Goal: Task Accomplishment & Management: Use online tool/utility

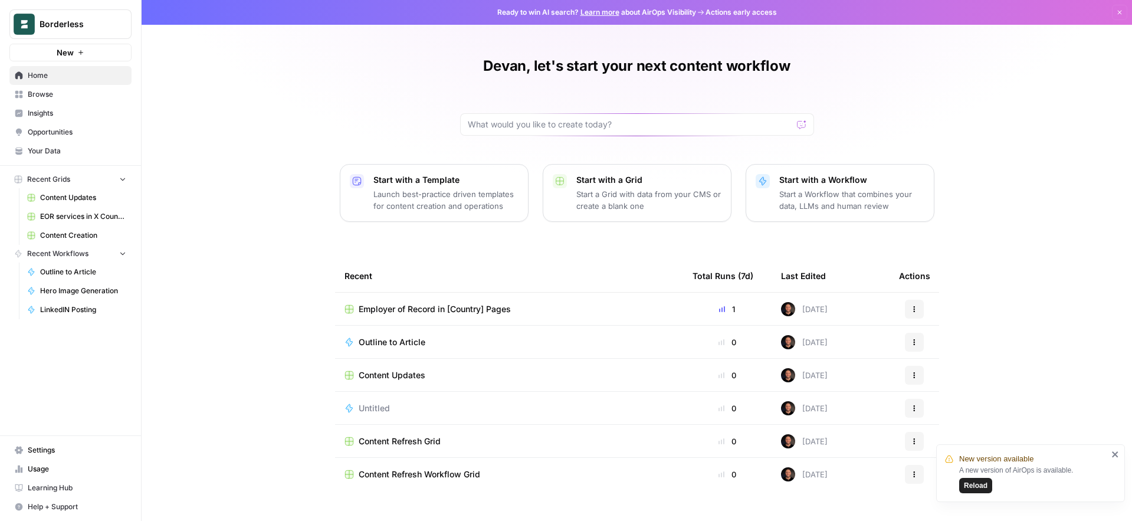
click at [409, 310] on span "Employer of Record in [Country] Pages" at bounding box center [435, 309] width 152 height 12
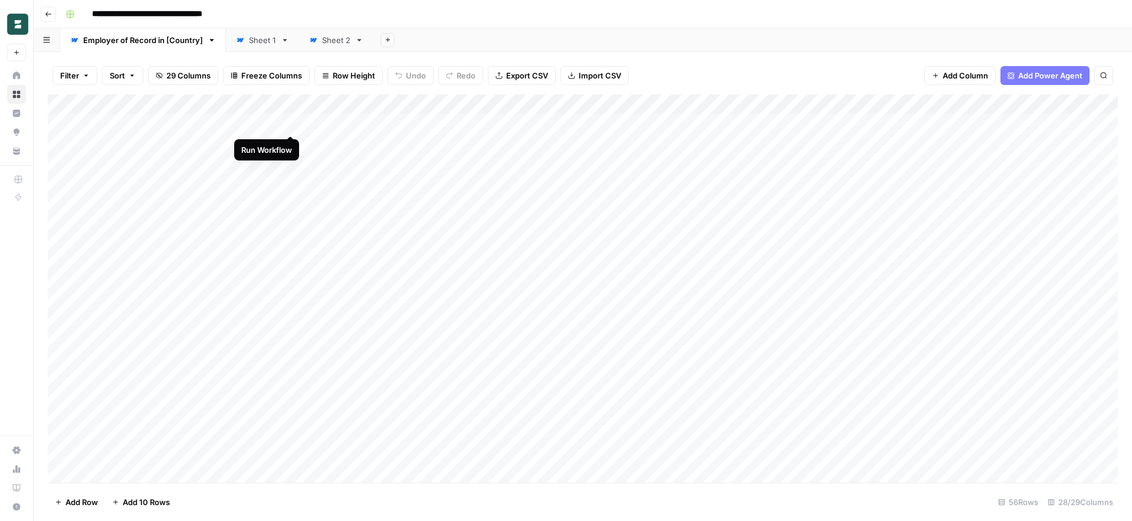
click at [290, 123] on div "Add Column" at bounding box center [583, 288] width 1070 height 388
click at [292, 124] on div "Add Column" at bounding box center [583, 288] width 1070 height 388
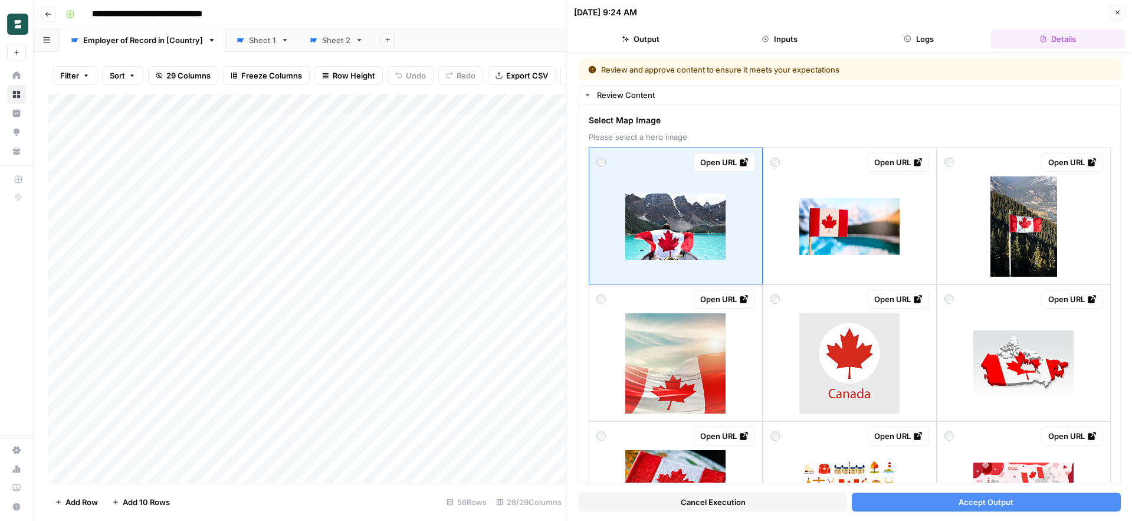
click at [889, 498] on button "Accept Output" at bounding box center [986, 502] width 268 height 19
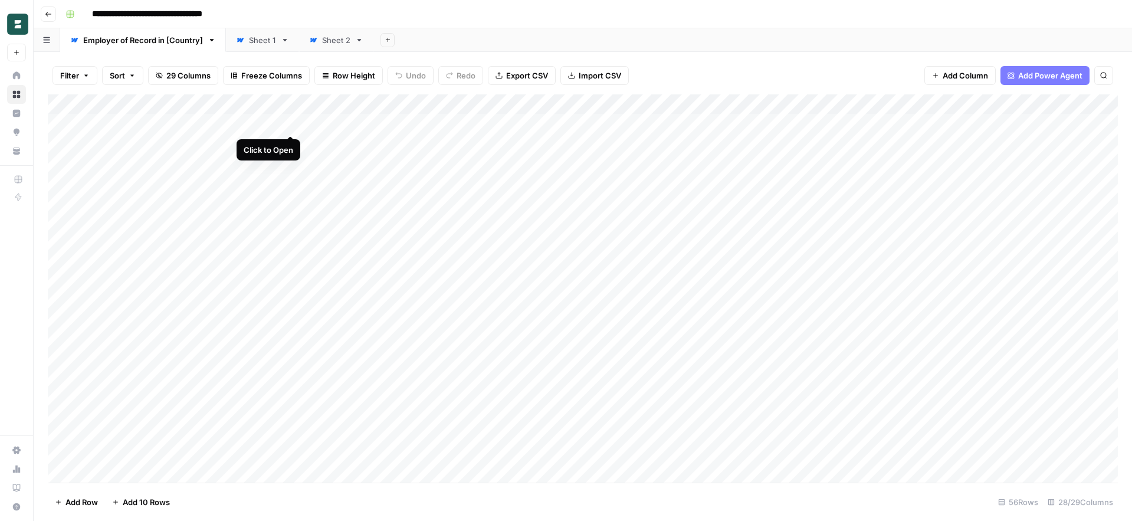
click at [293, 123] on div "Add Column" at bounding box center [583, 288] width 1070 height 388
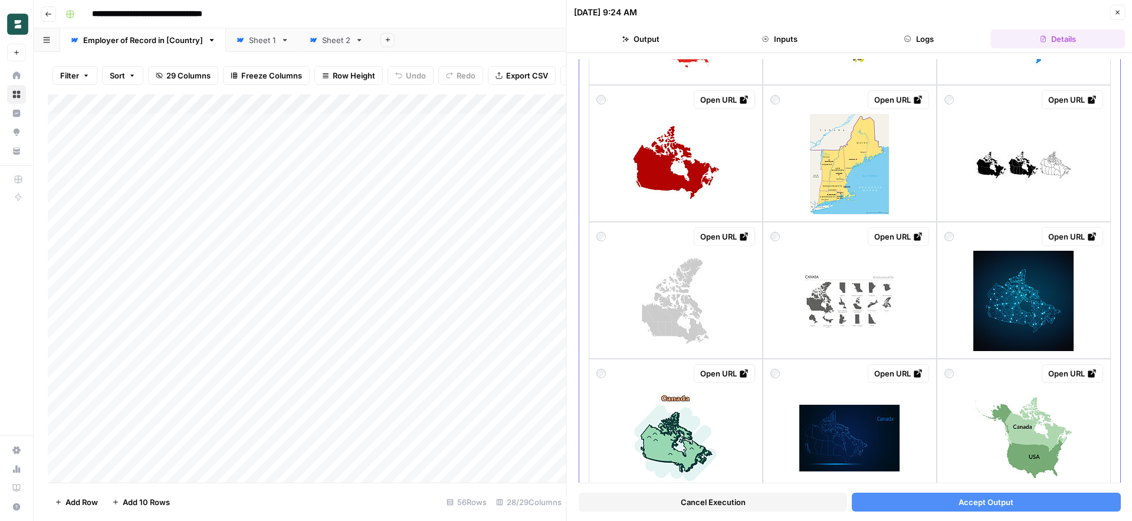
scroll to position [976, 0]
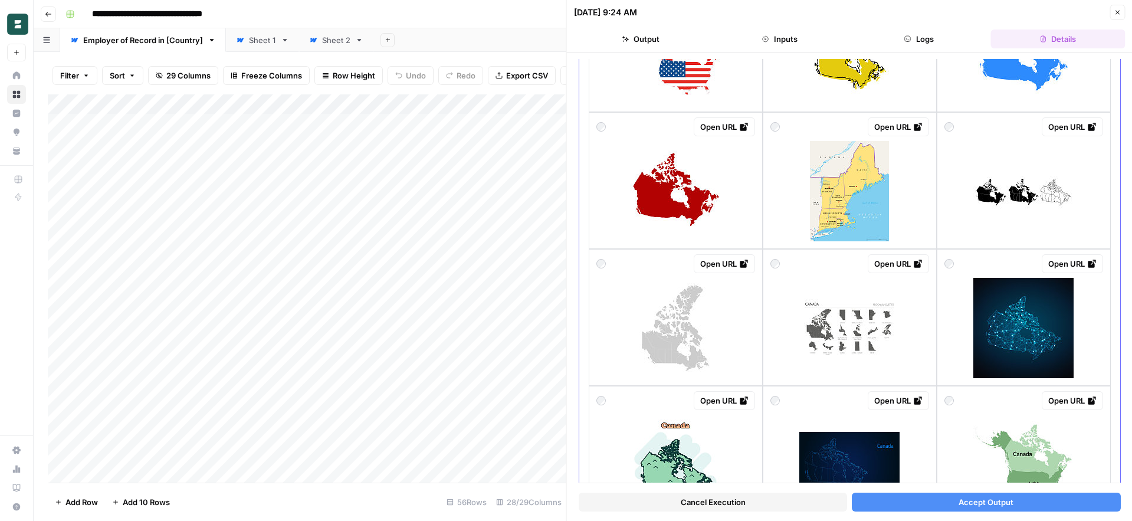
click at [664, 211] on img at bounding box center [675, 191] width 100 height 100
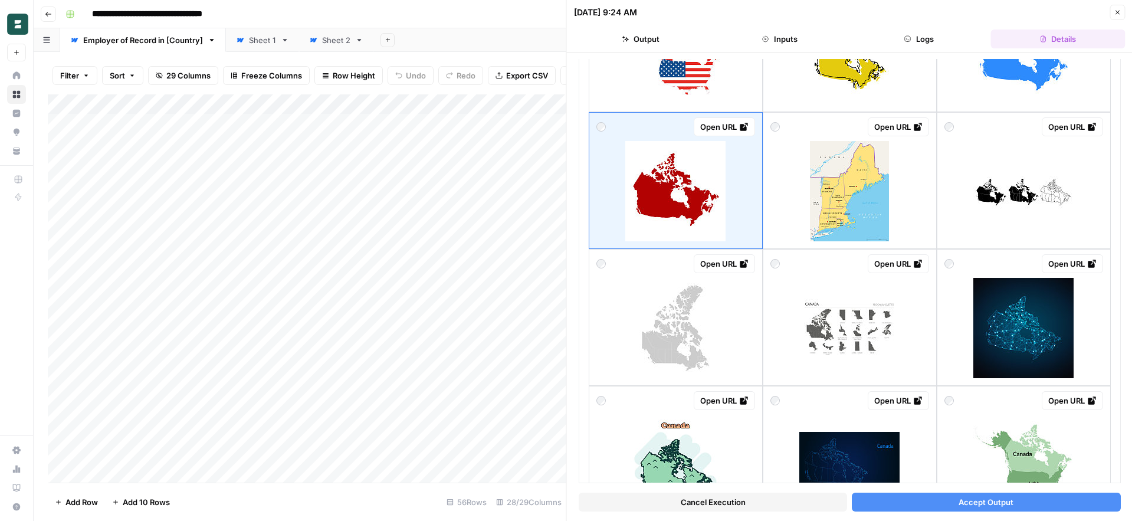
click at [910, 504] on button "Accept Output" at bounding box center [986, 502] width 268 height 19
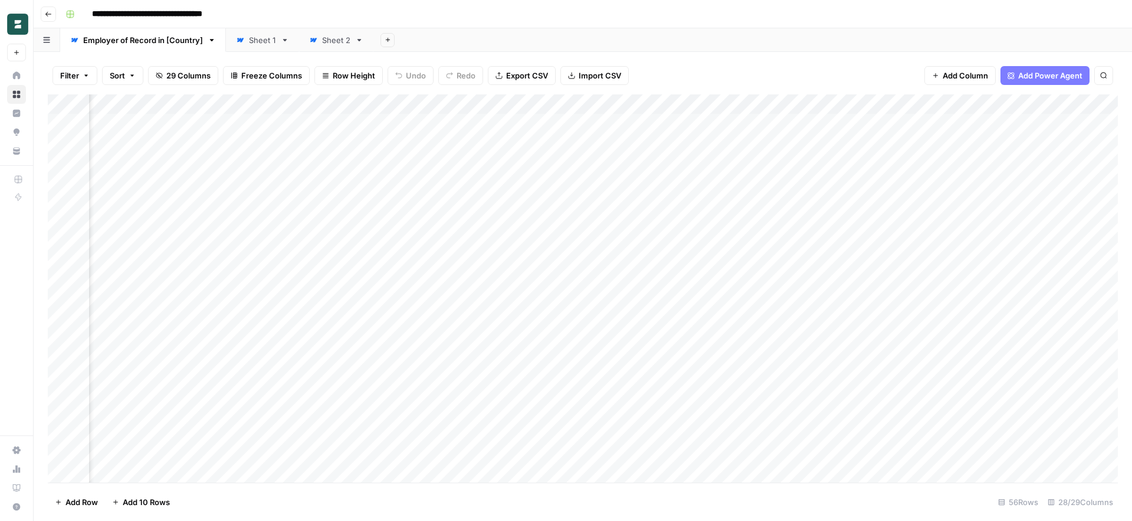
scroll to position [0, 1343]
click at [692, 124] on div "Add Column" at bounding box center [583, 288] width 1070 height 388
click at [737, 125] on div "Add Column" at bounding box center [583, 288] width 1070 height 388
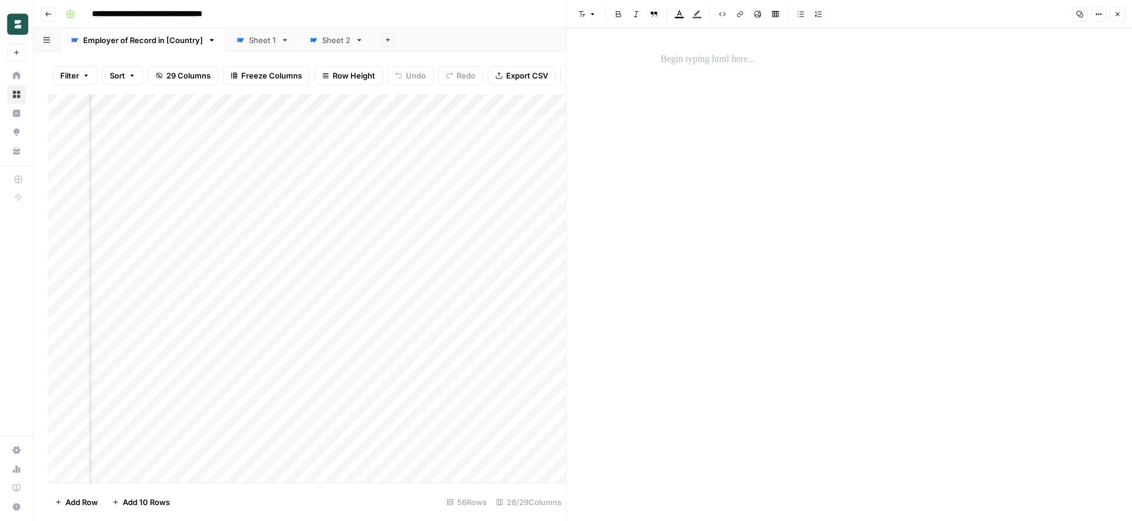
click at [1119, 16] on icon "button" at bounding box center [1117, 14] width 4 height 4
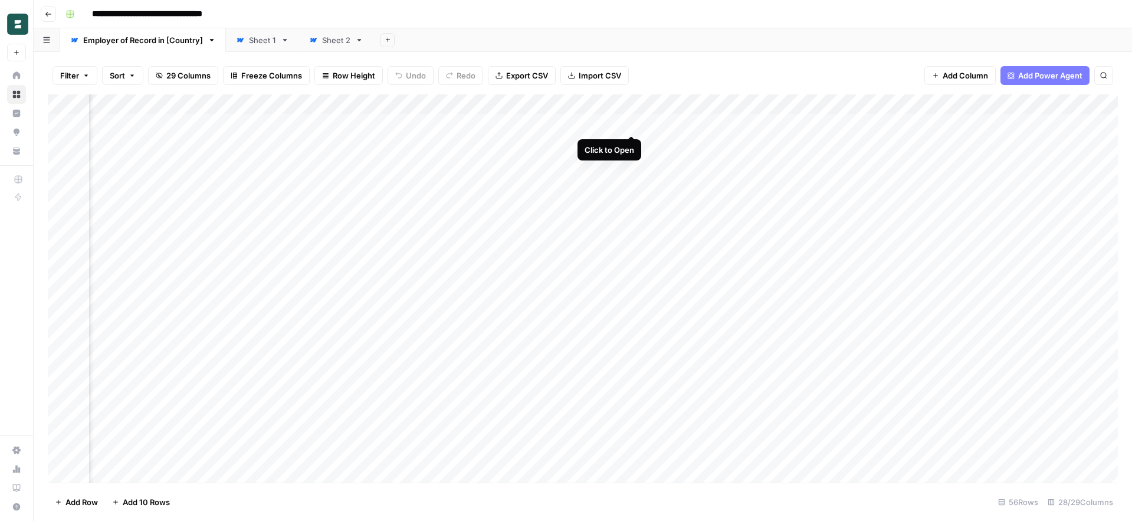
click at [629, 124] on div "Add Column" at bounding box center [583, 288] width 1070 height 388
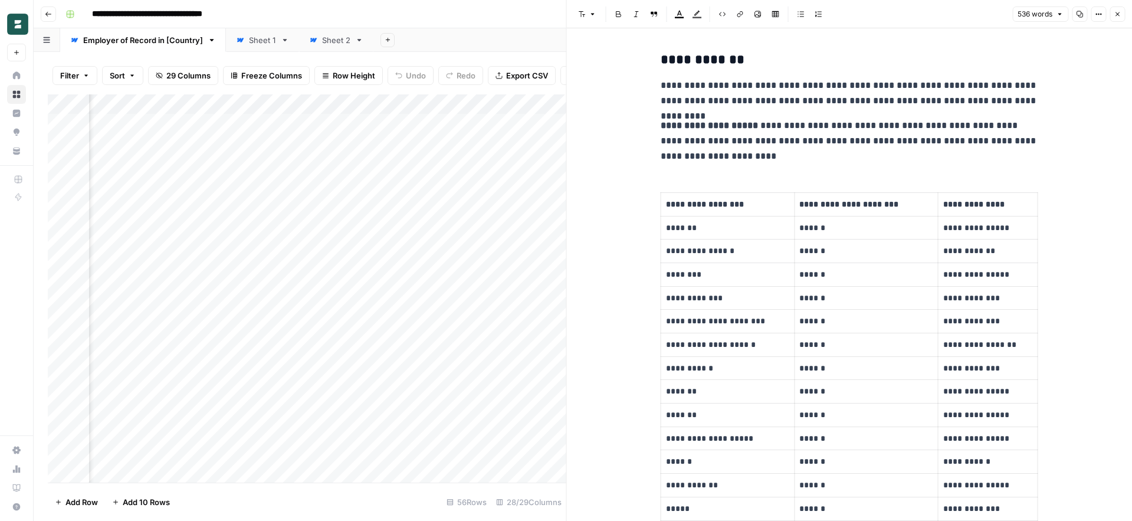
click at [1112, 12] on button "Close" at bounding box center [1117, 13] width 15 height 15
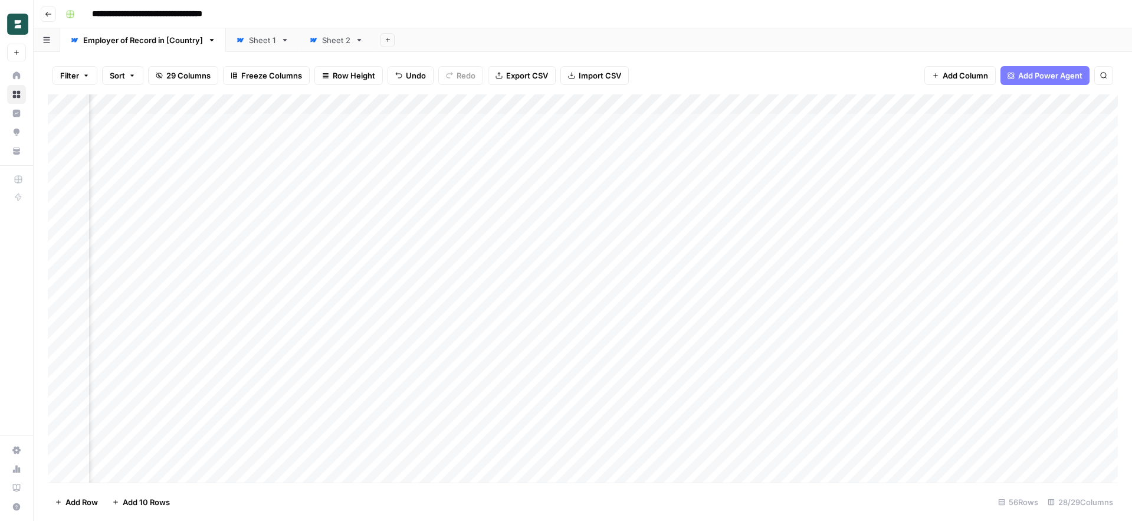
scroll to position [3, 91]
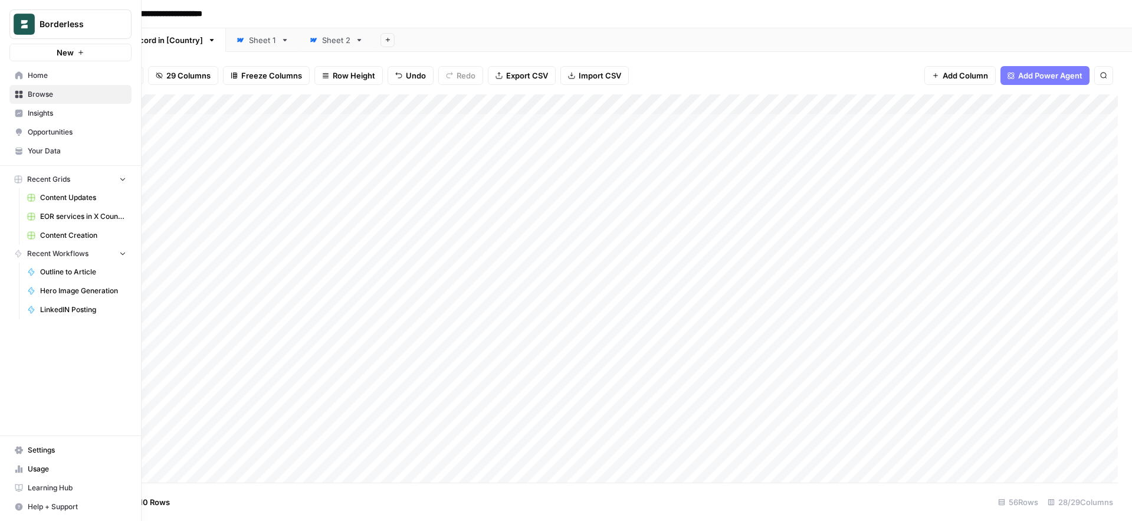
click at [24, 78] on link "Home" at bounding box center [70, 75] width 122 height 19
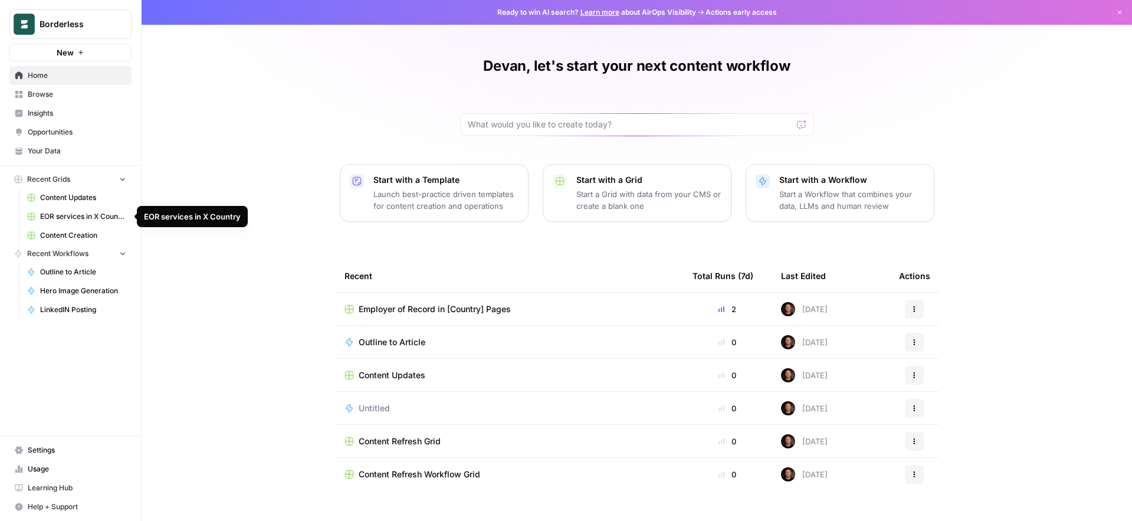
scroll to position [22, 0]
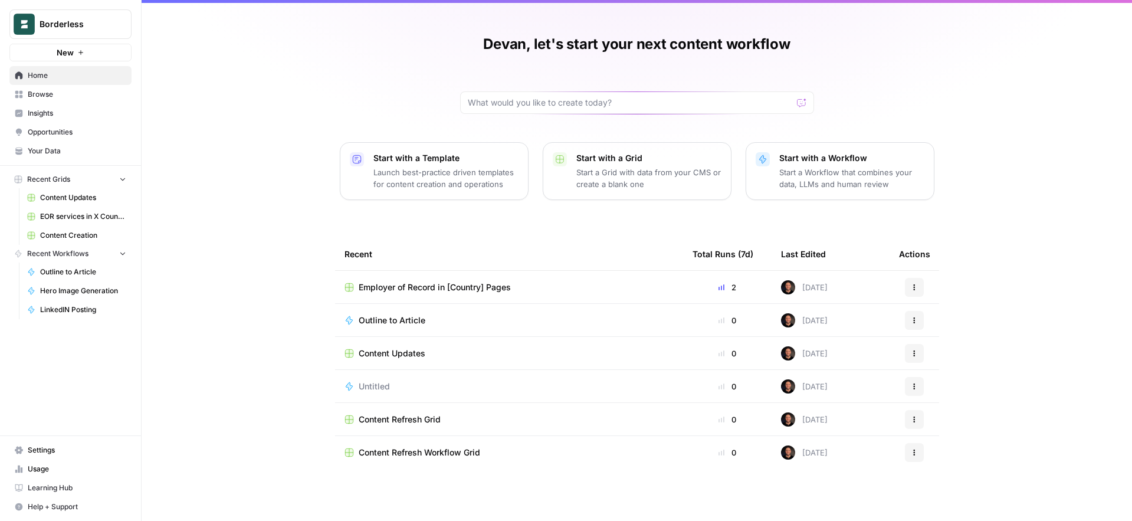
click at [41, 89] on span "Browse" at bounding box center [77, 94] width 99 height 11
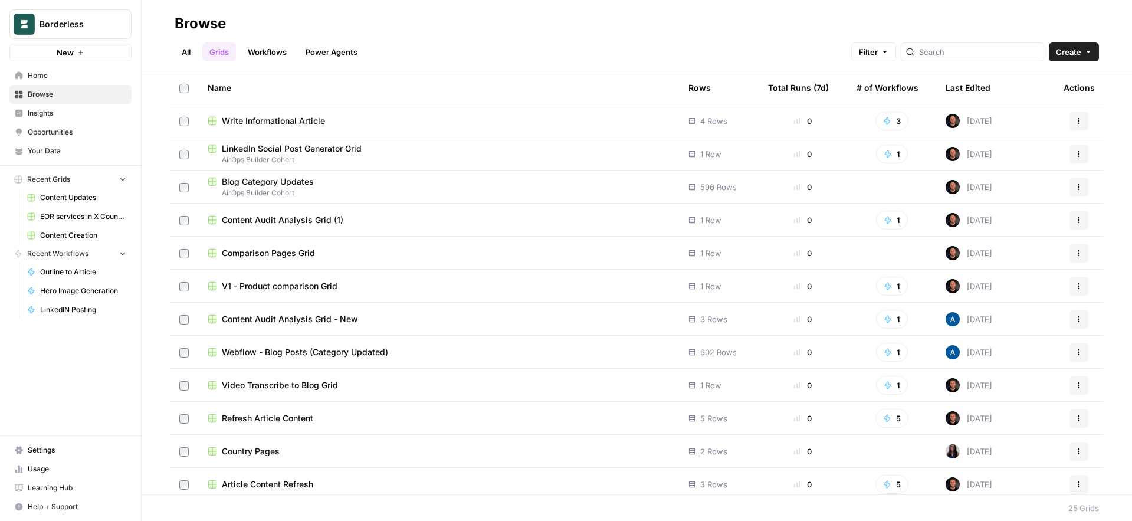
click at [976, 86] on div "Last Edited" at bounding box center [968, 87] width 45 height 32
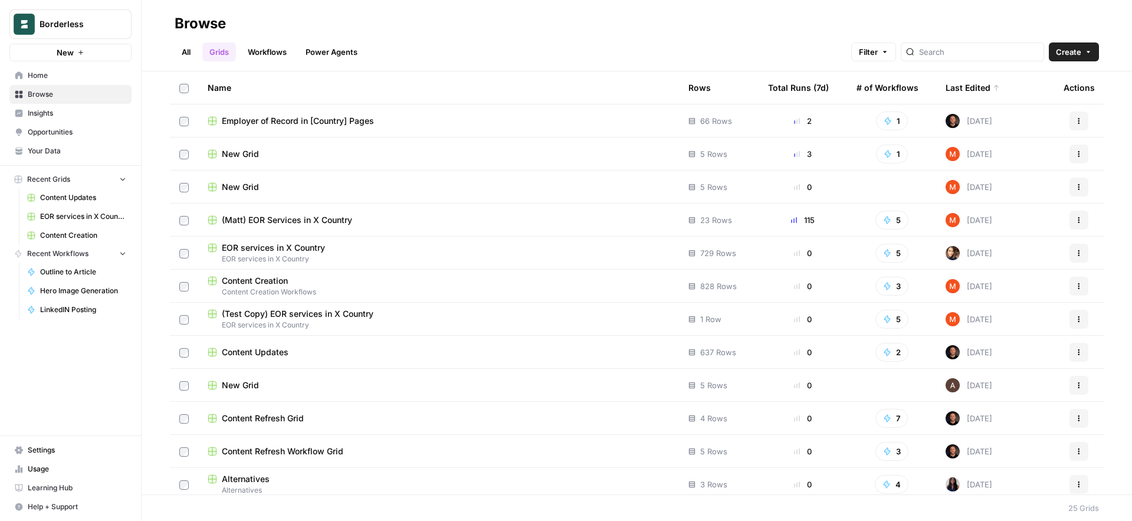
click at [976, 86] on div "Last Edited" at bounding box center [973, 87] width 54 height 32
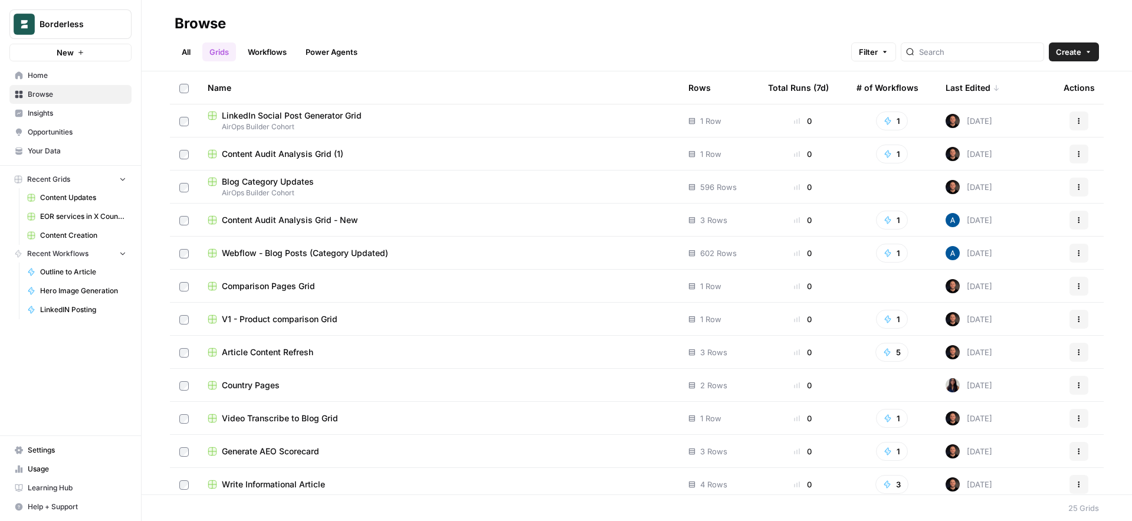
click at [976, 86] on div "Last Edited" at bounding box center [973, 87] width 54 height 32
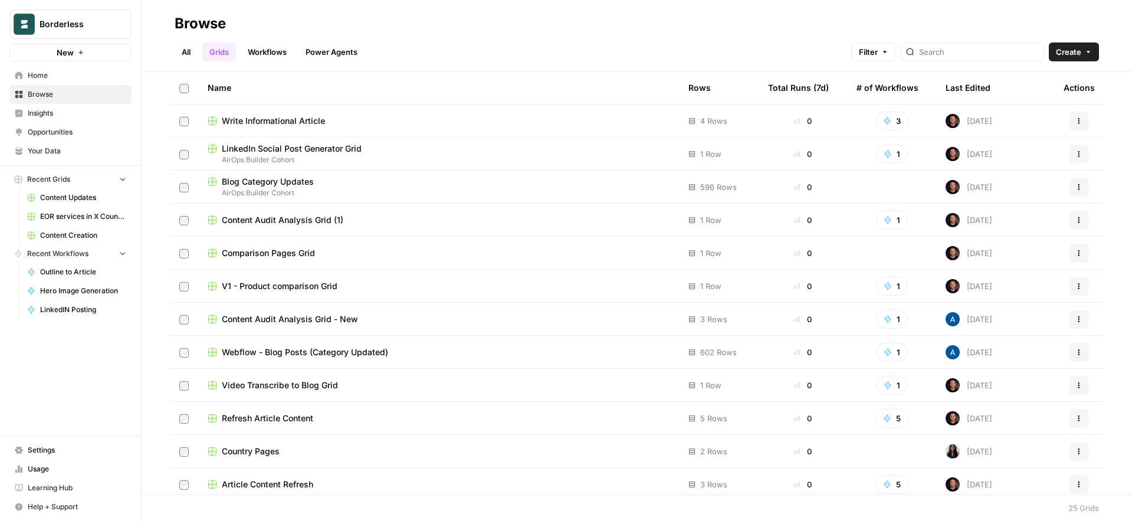
click at [976, 86] on div "Last Edited" at bounding box center [968, 87] width 45 height 32
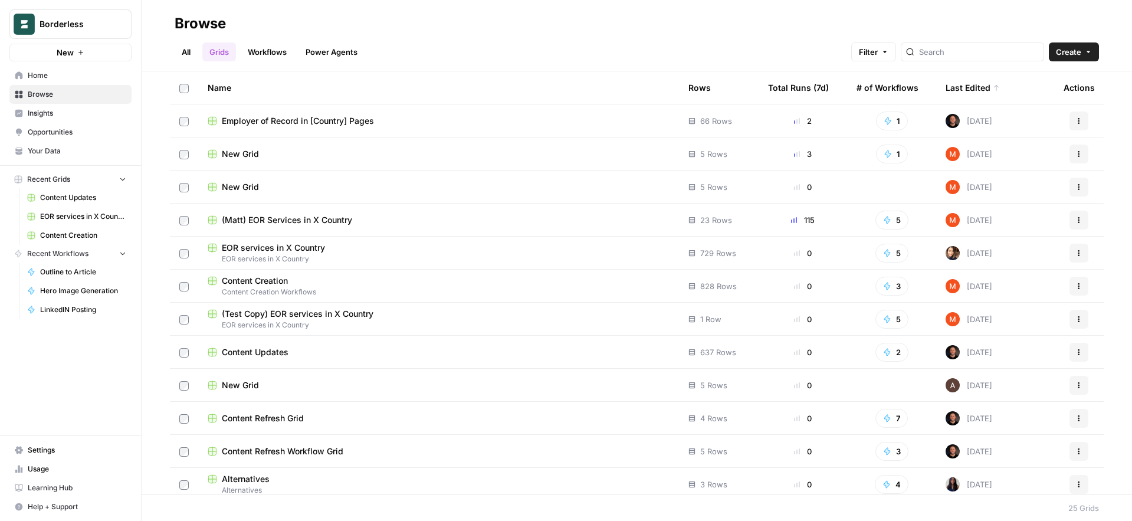
click at [263, 222] on span "(Matt) EOR Services in X Country" at bounding box center [287, 220] width 130 height 12
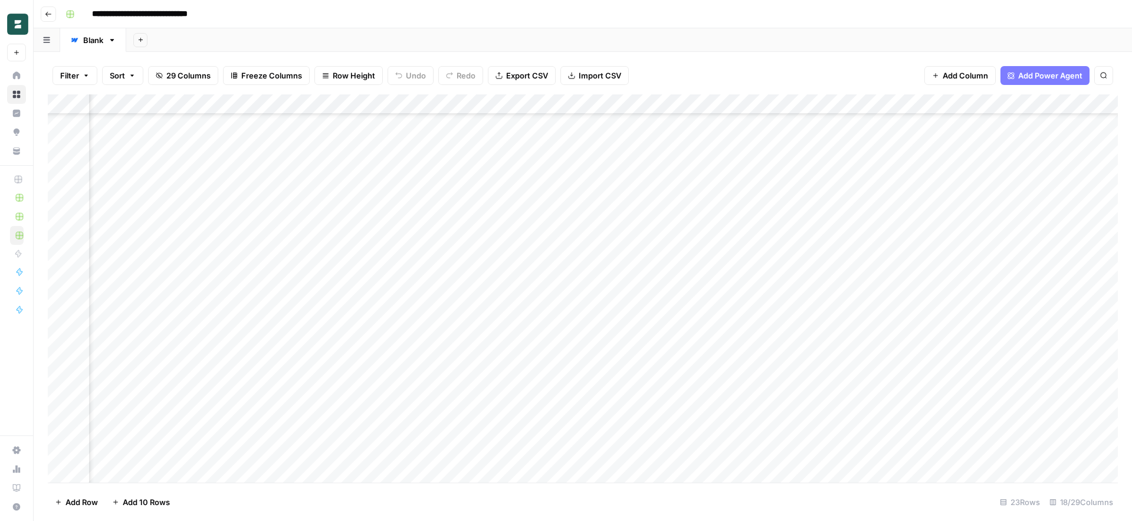
scroll to position [95, 1177]
click at [717, 350] on div "Add Column" at bounding box center [583, 288] width 1070 height 388
drag, startPoint x: 635, startPoint y: 351, endPoint x: 862, endPoint y: 350, distance: 227.1
click at [862, 350] on textarea "**********" at bounding box center [747, 350] width 234 height 17
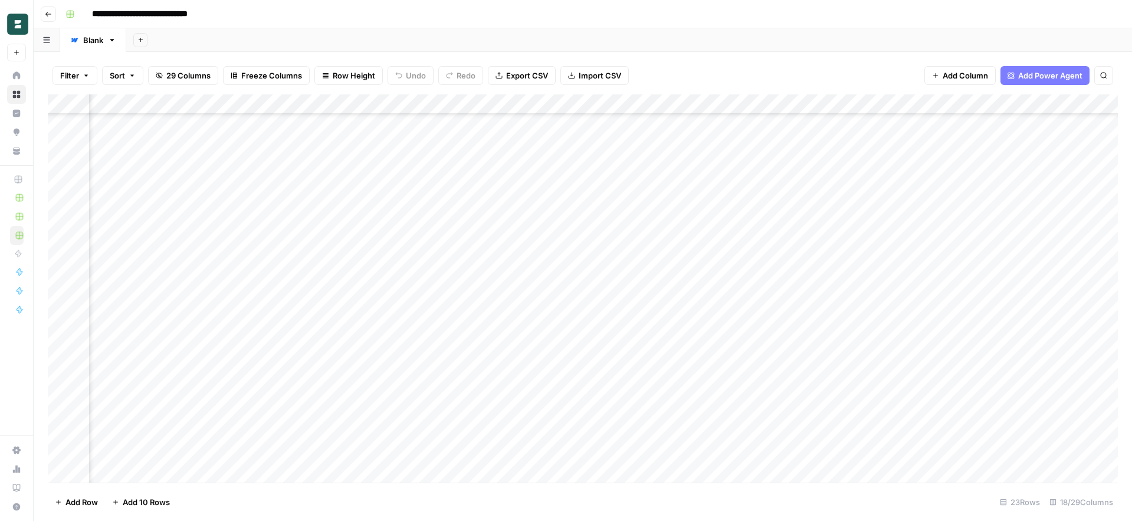
click at [692, 16] on div "**********" at bounding box center [590, 14] width 1059 height 19
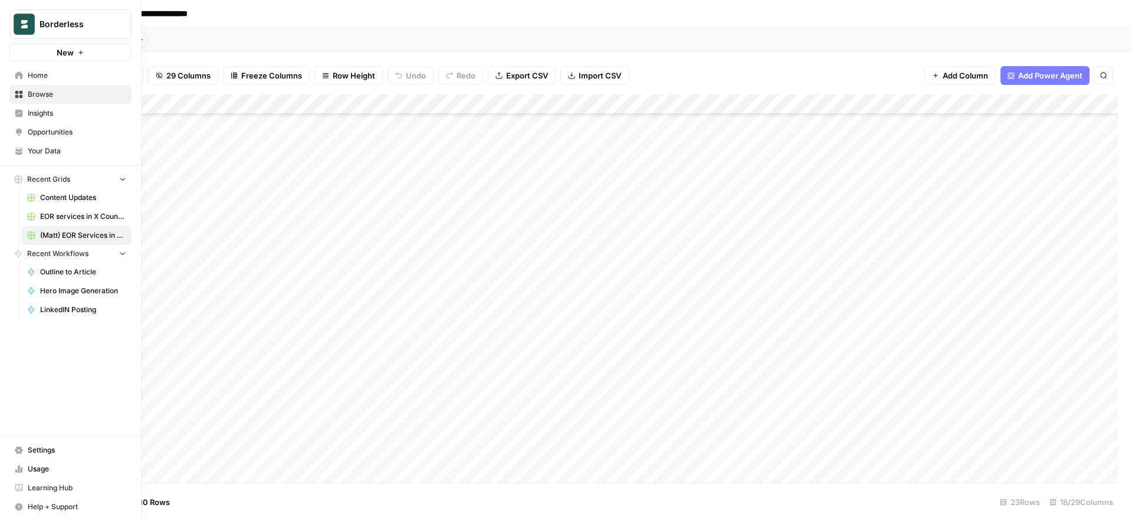
click at [54, 217] on span "EOR services in X Country" at bounding box center [83, 216] width 86 height 11
click at [40, 95] on span "Browse" at bounding box center [77, 94] width 99 height 11
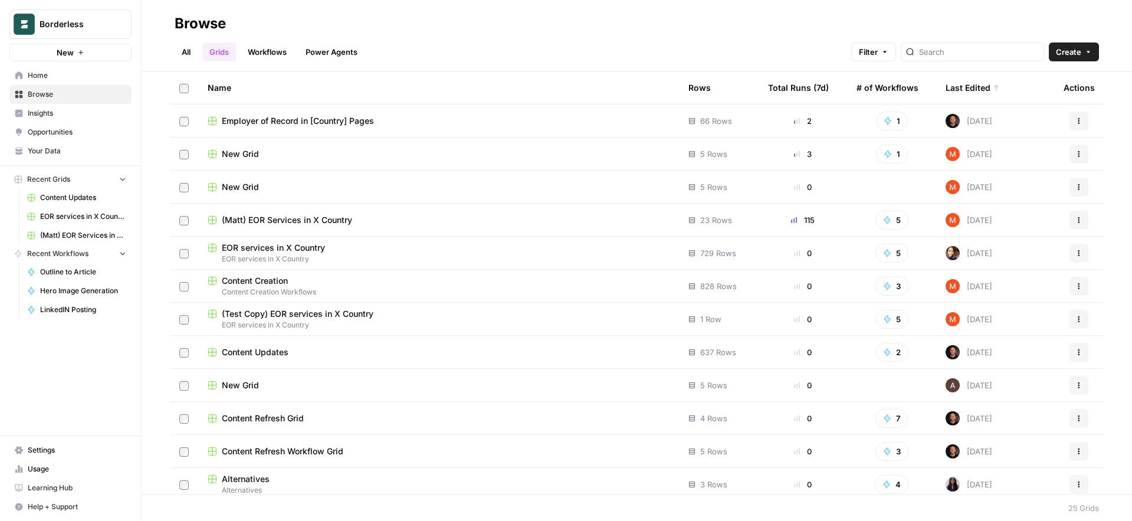
click at [431, 122] on div "Employer of Record in [Country] Pages" at bounding box center [439, 121] width 462 height 12
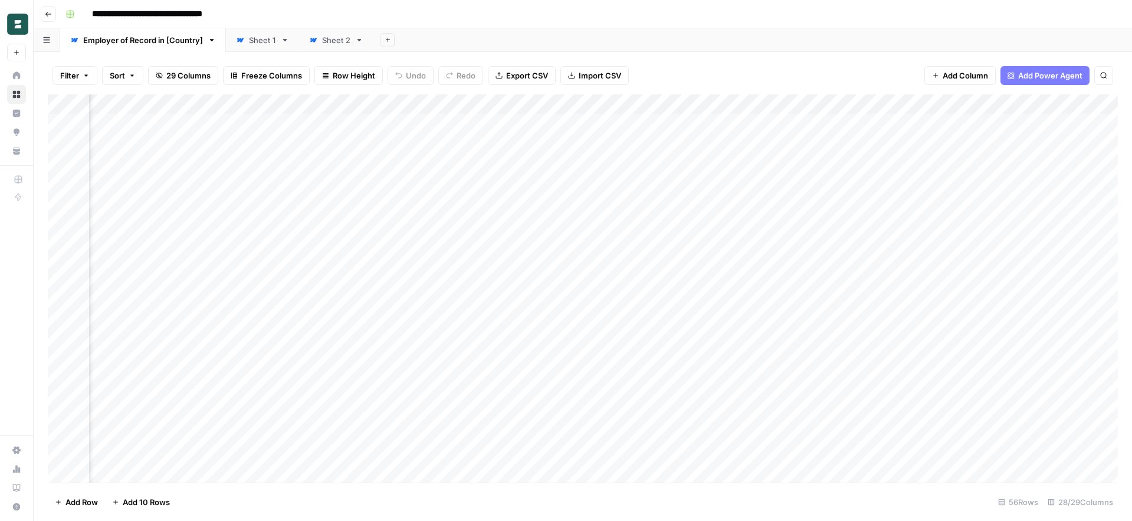
scroll to position [0, 1265]
click at [708, 123] on div "Add Column" at bounding box center [583, 288] width 1070 height 388
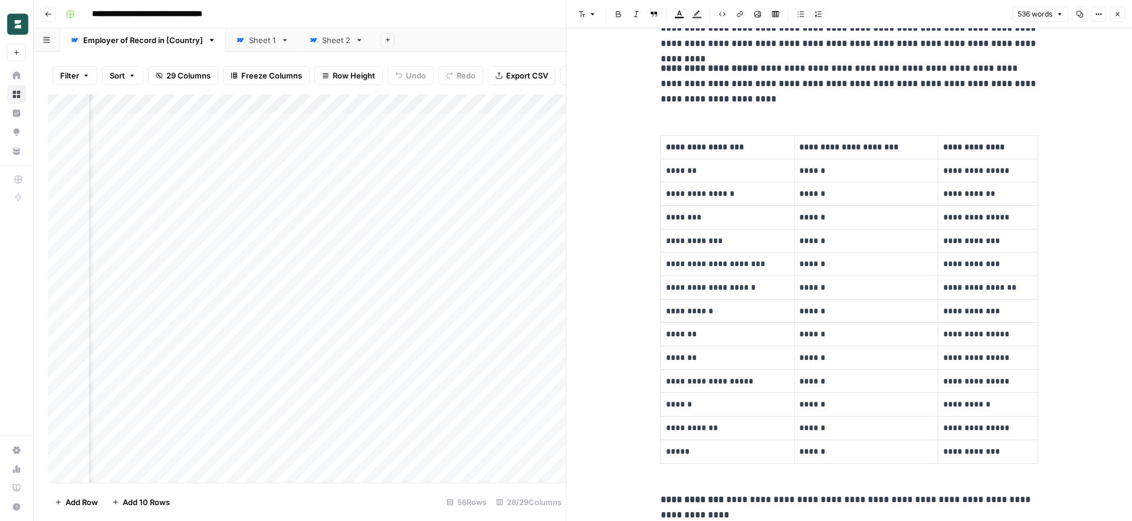
scroll to position [65, 0]
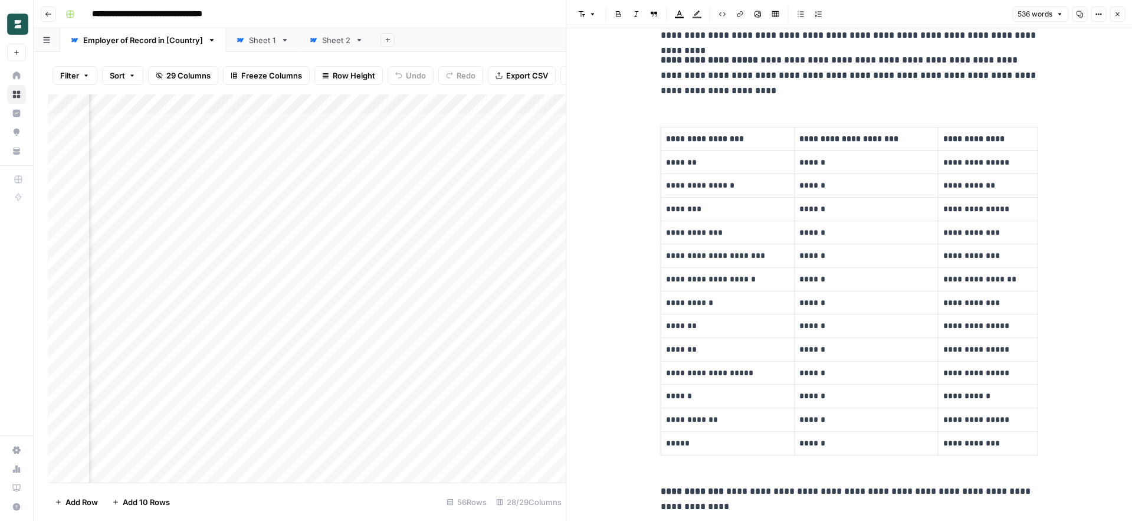
click at [1117, 15] on icon "button" at bounding box center [1117, 14] width 4 height 4
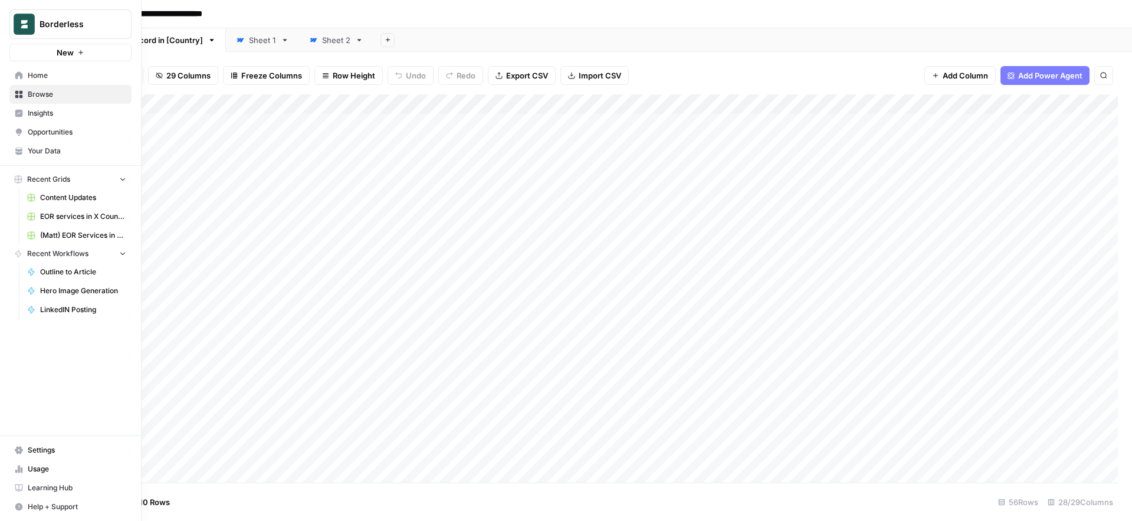
click at [33, 117] on span "Insights" at bounding box center [77, 113] width 99 height 11
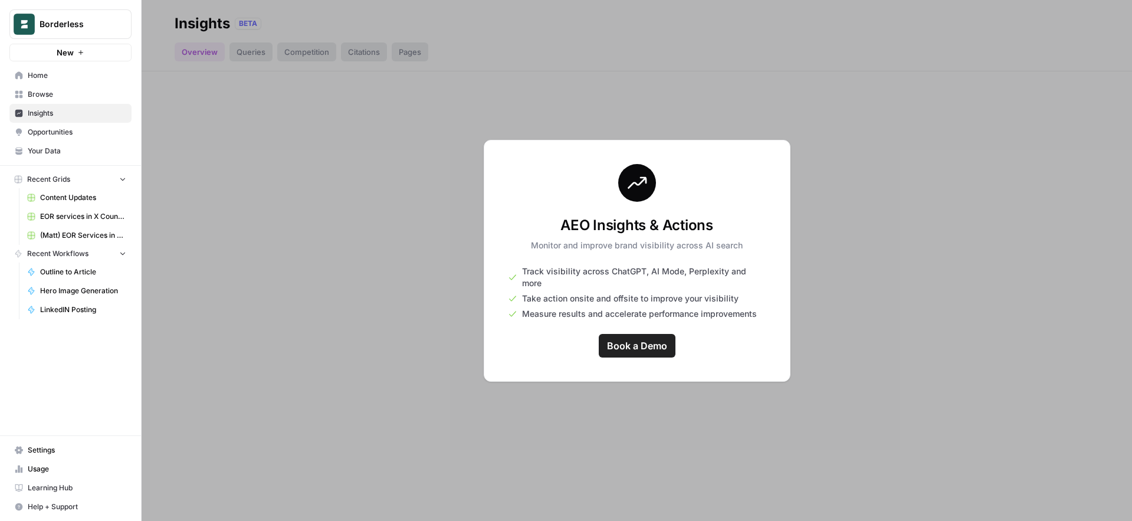
click at [34, 98] on span "Browse" at bounding box center [77, 94] width 99 height 11
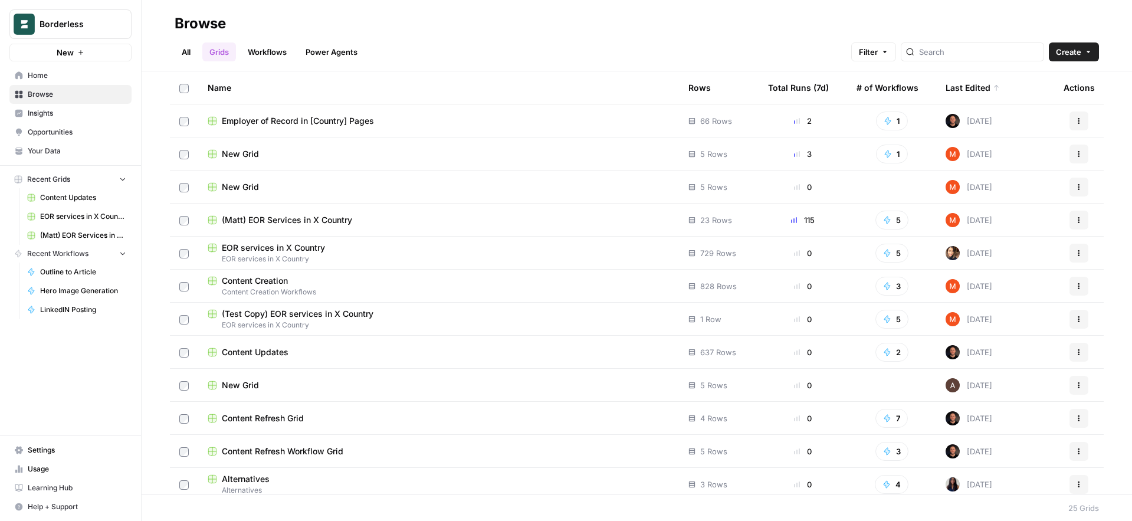
click at [297, 248] on span "EOR services in X Country" at bounding box center [273, 248] width 103 height 12
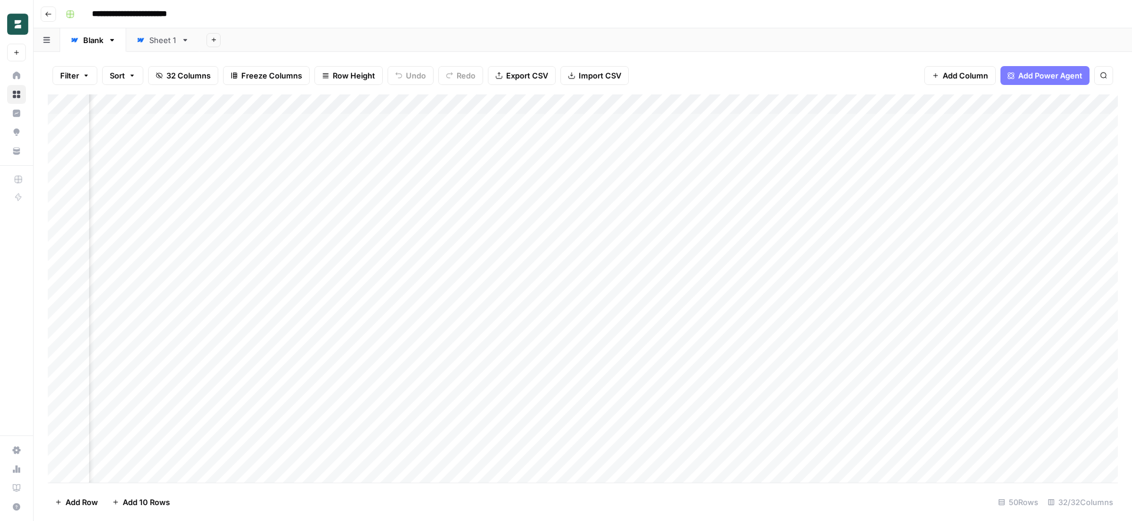
scroll to position [0, 1450]
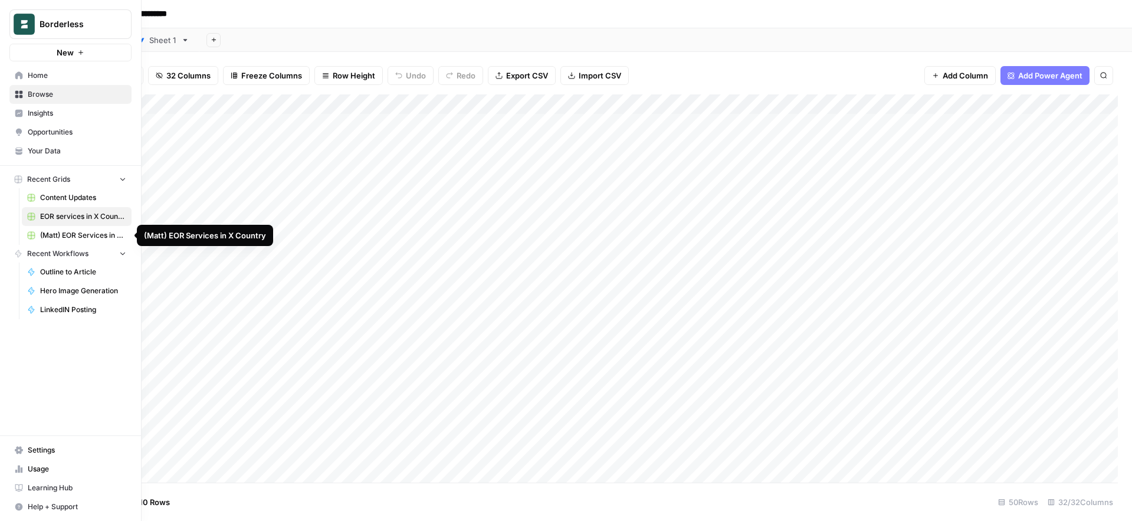
click at [80, 212] on span "EOR services in X Country" at bounding box center [83, 216] width 86 height 11
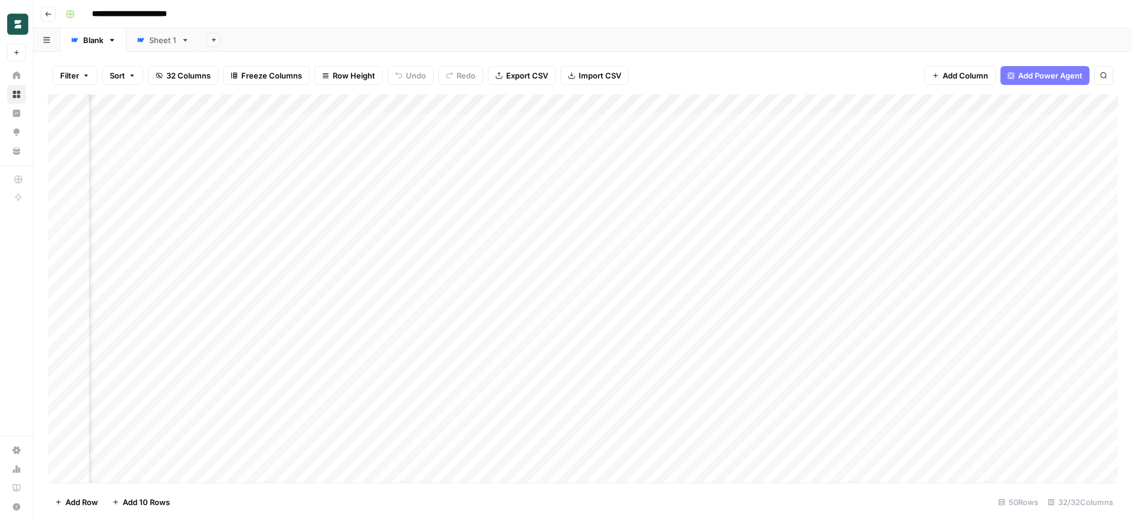
scroll to position [0, 0]
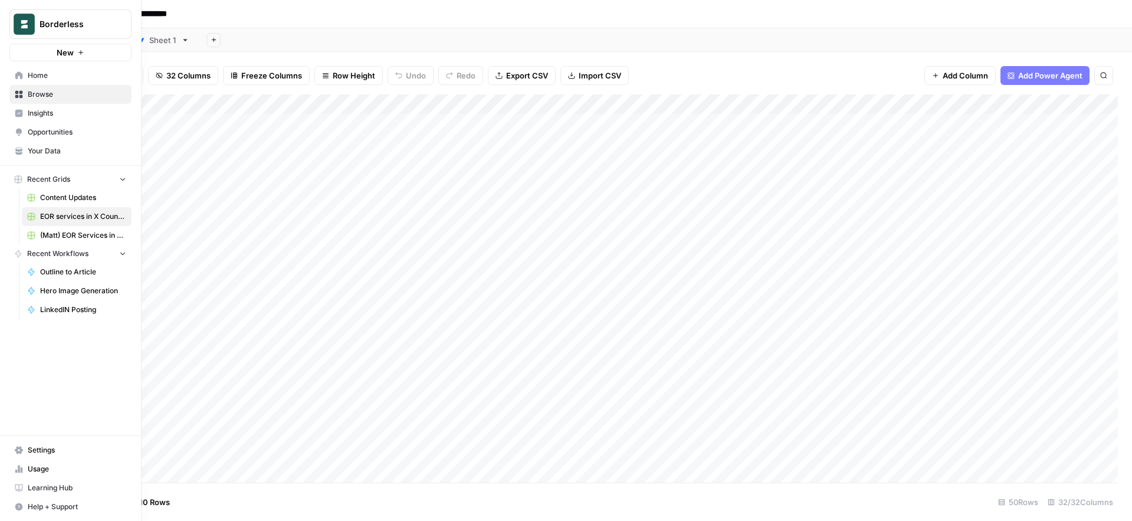
click at [27, 83] on link "Home" at bounding box center [70, 75] width 122 height 19
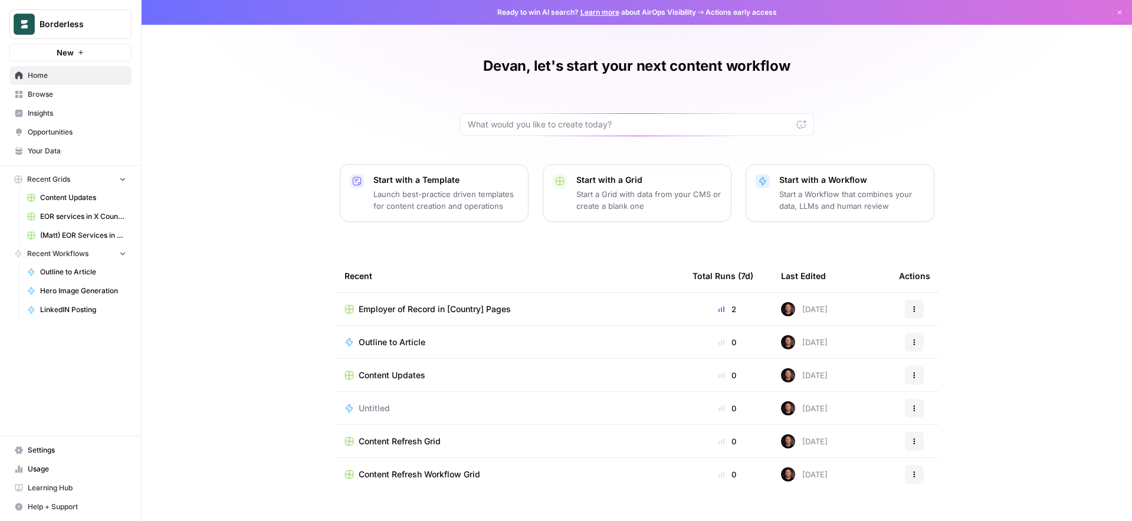
click at [808, 278] on div "Last Edited" at bounding box center [803, 276] width 45 height 32
click at [521, 311] on div "Employer of Record in [Country] Pages" at bounding box center [508, 309] width 329 height 12
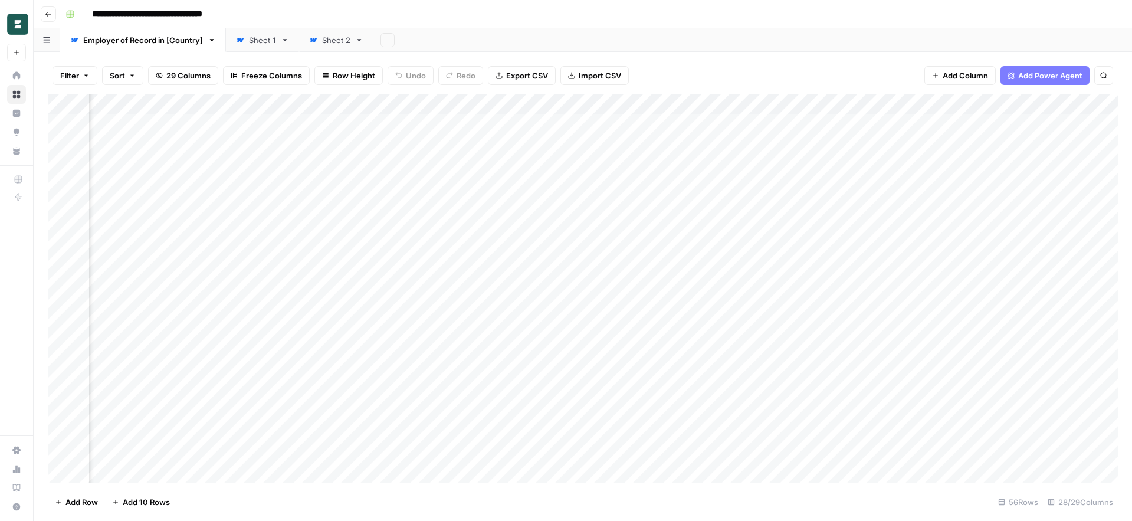
scroll to position [0, 1320]
click at [651, 121] on div "Add Column" at bounding box center [583, 288] width 1070 height 388
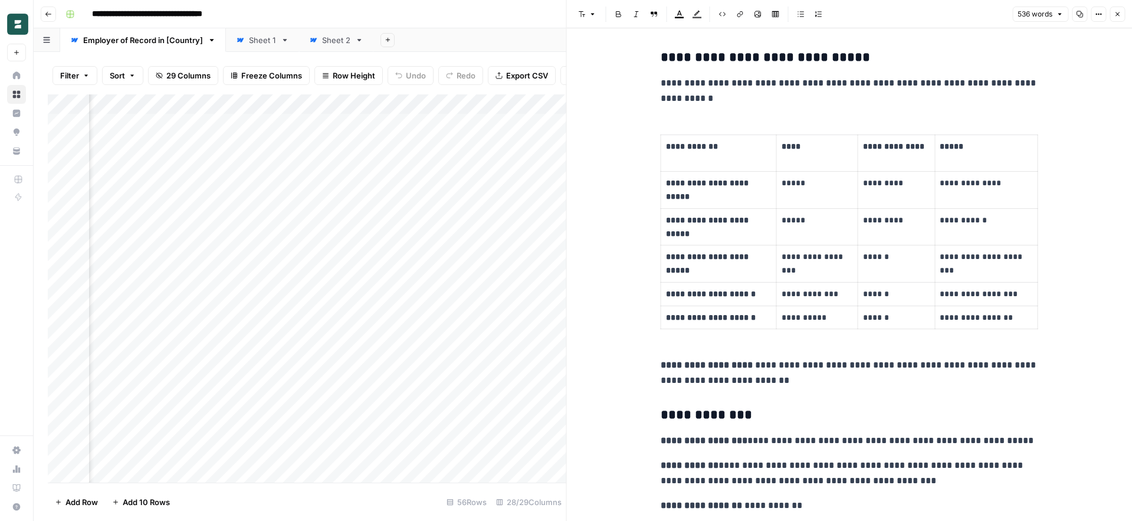
scroll to position [1202, 0]
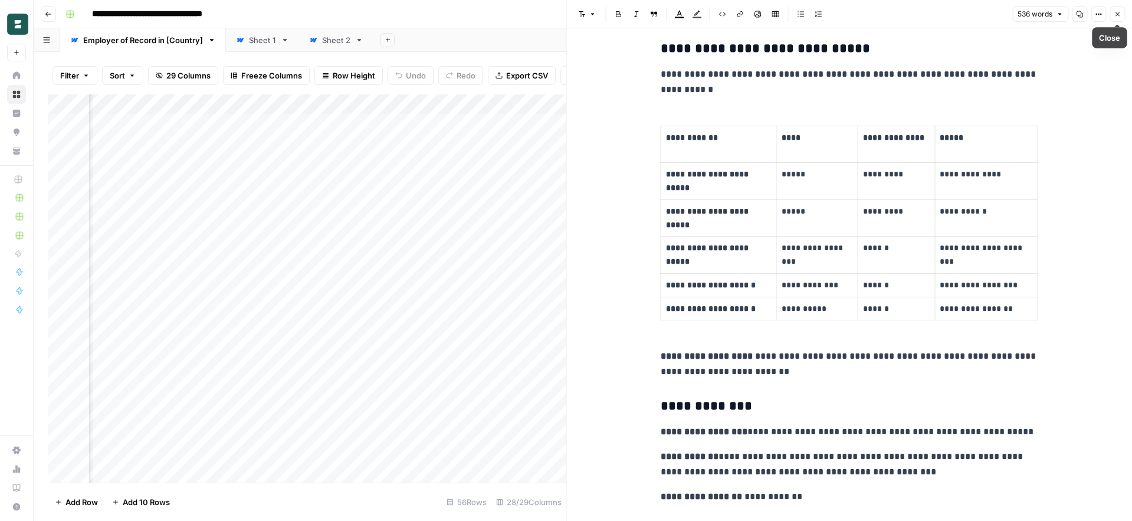
click at [1118, 14] on icon "button" at bounding box center [1117, 14] width 7 height 7
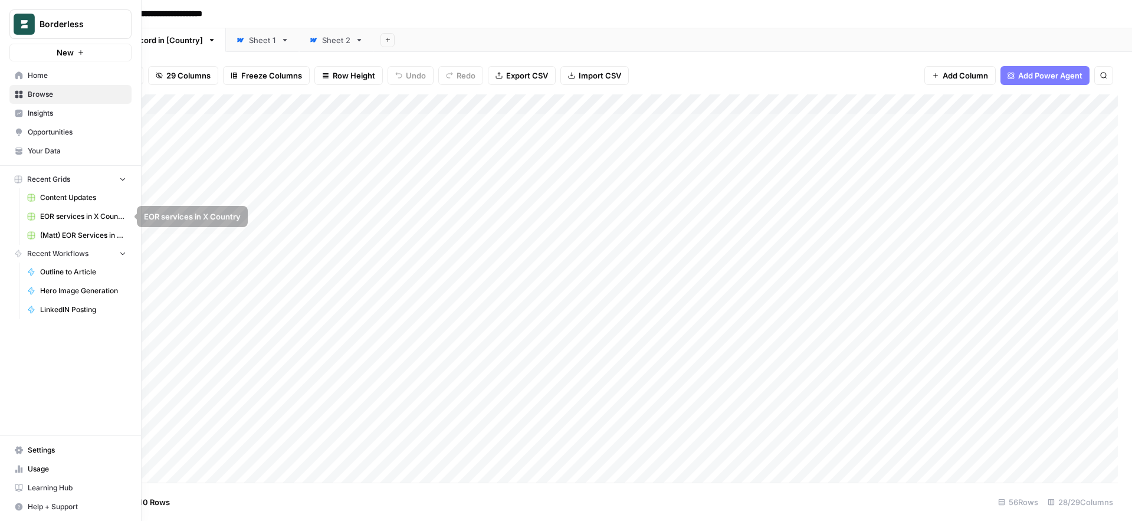
click at [47, 231] on span "(Matt) EOR Services in X Country" at bounding box center [83, 235] width 86 height 11
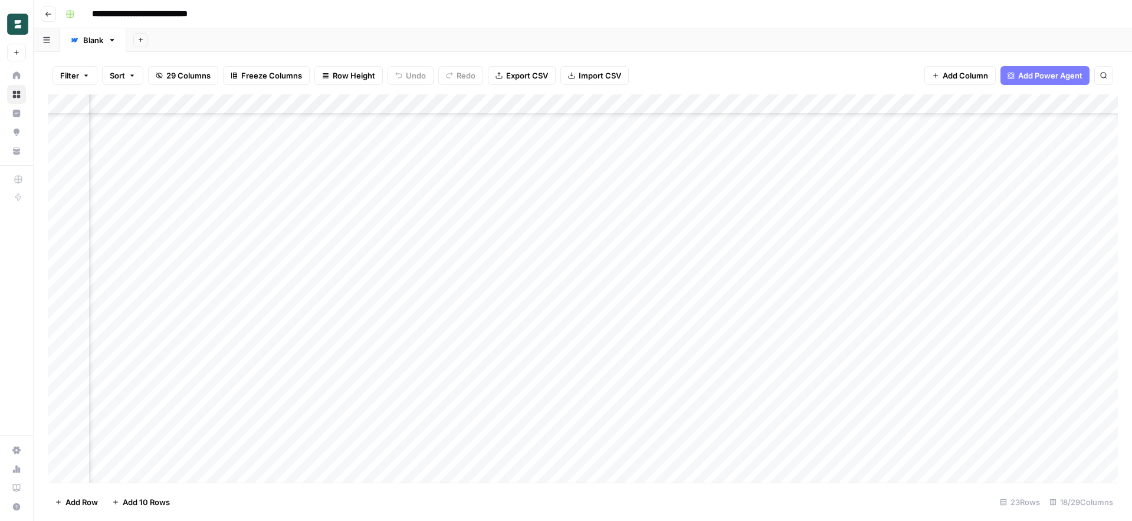
scroll to position [97, 933]
